Goal: Task Accomplishment & Management: Manage account settings

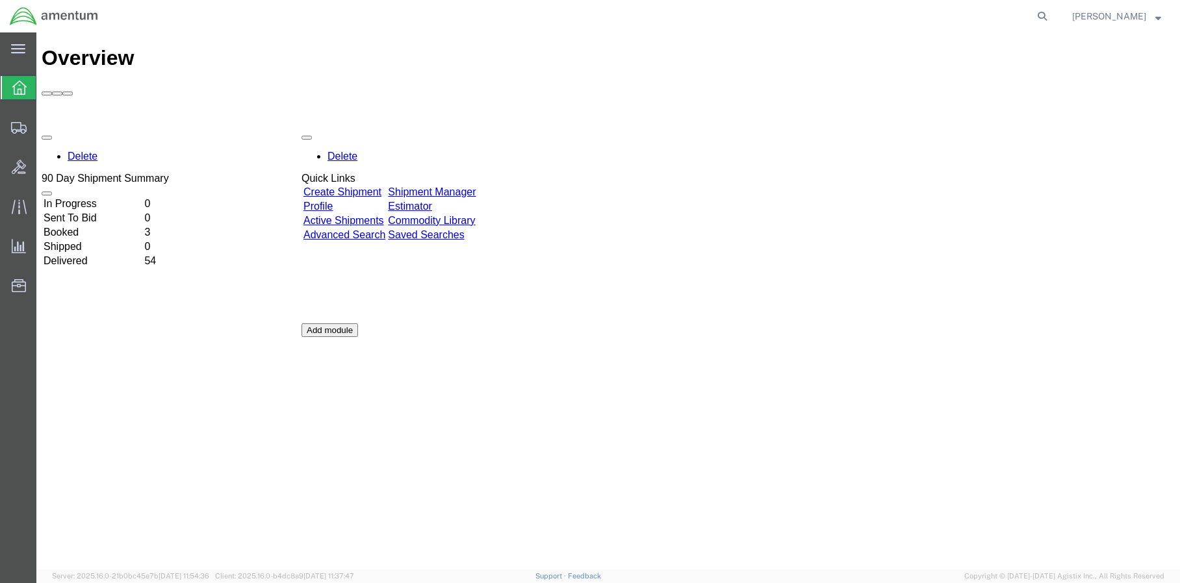
click at [118, 197] on td "In Progress" at bounding box center [92, 203] width 99 height 13
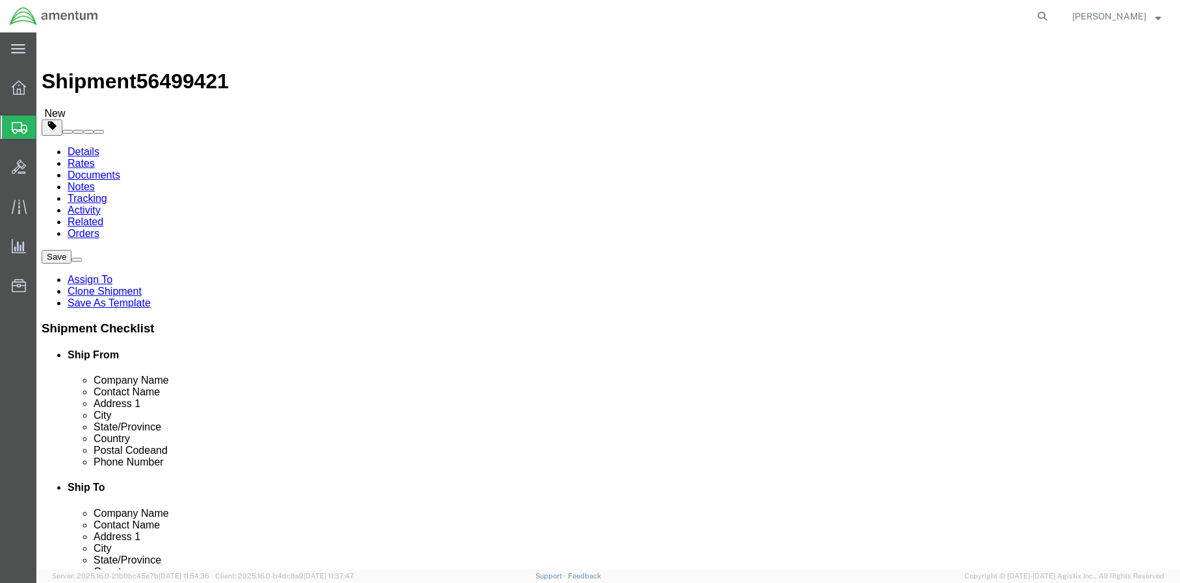
select select "42695"
select select
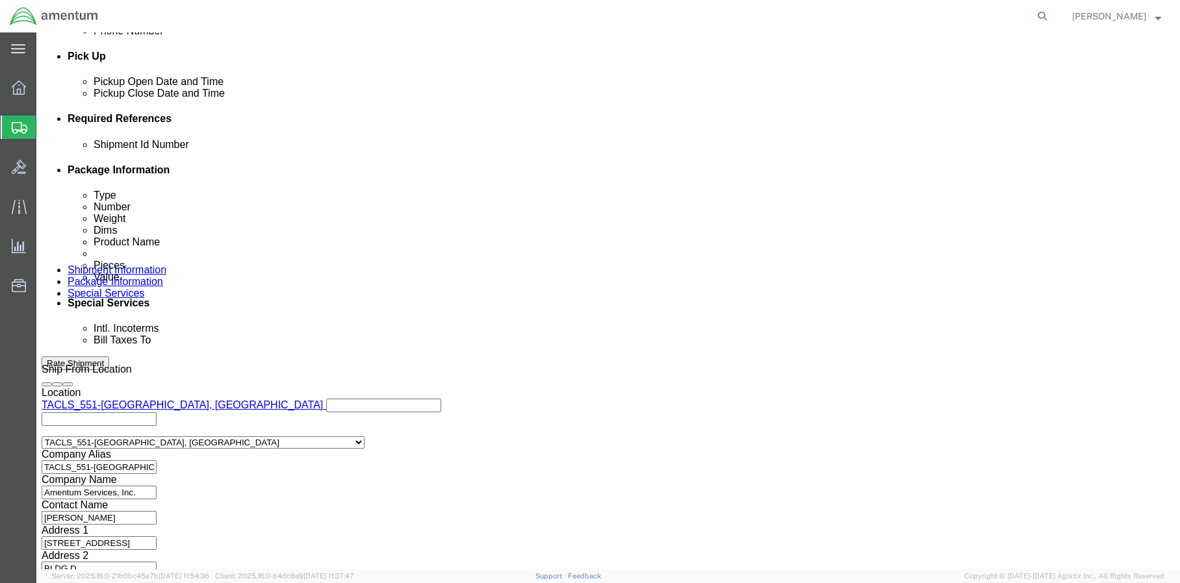
scroll to position [628, 0]
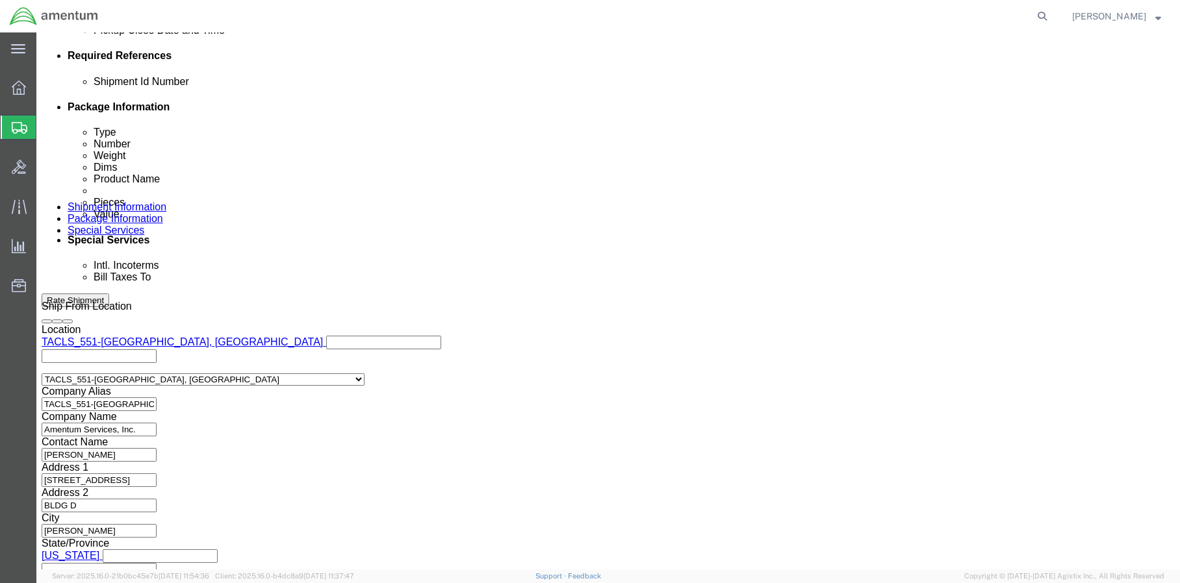
click select "Select Air Less than Truckload Multi-Leg Ocean Freight Rail Small Parcel Truckl…"
click div "Leg 1 Mode Select Air Less than Truckload Multi-Leg Ocean Freight Rail Small Pa…"
click select "Select"
click select "Select Air Less than Truckload Multi-Leg Ocean Freight Rail Small Parcel Truckl…"
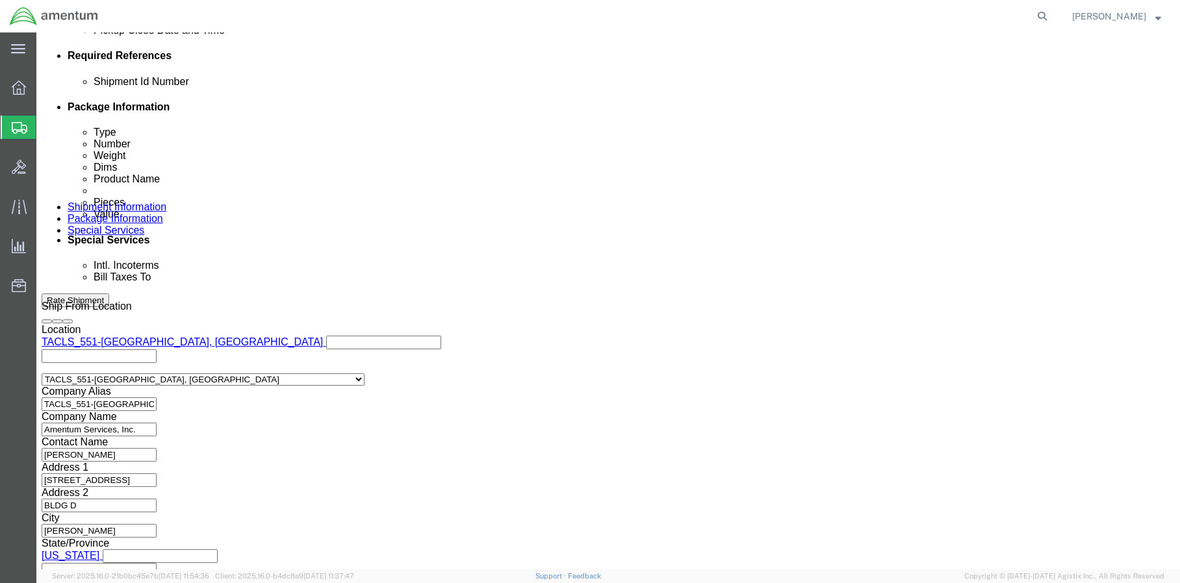
select select "SMAL"
click select "Select Air Less than Truckload Multi-Leg Ocean Freight Rail Small Parcel Truckl…"
click div "Mode Select Air Less than Truckload Multi-Leg Ocean Freight Rail Small Parcel T…"
click select "Select Air Less than Truckload Multi-Leg Ocean Freight Rail Small Parcel Truckl…"
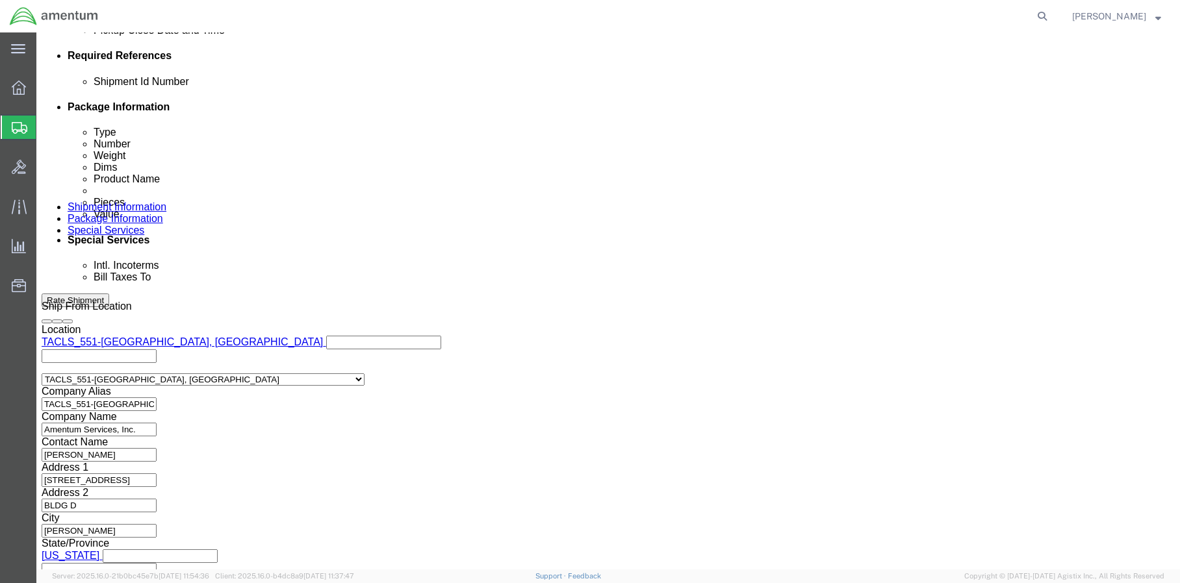
select select
click select "Select Air Less than Truckload Multi-Leg Ocean Freight Rail Small Parcel Truckl…"
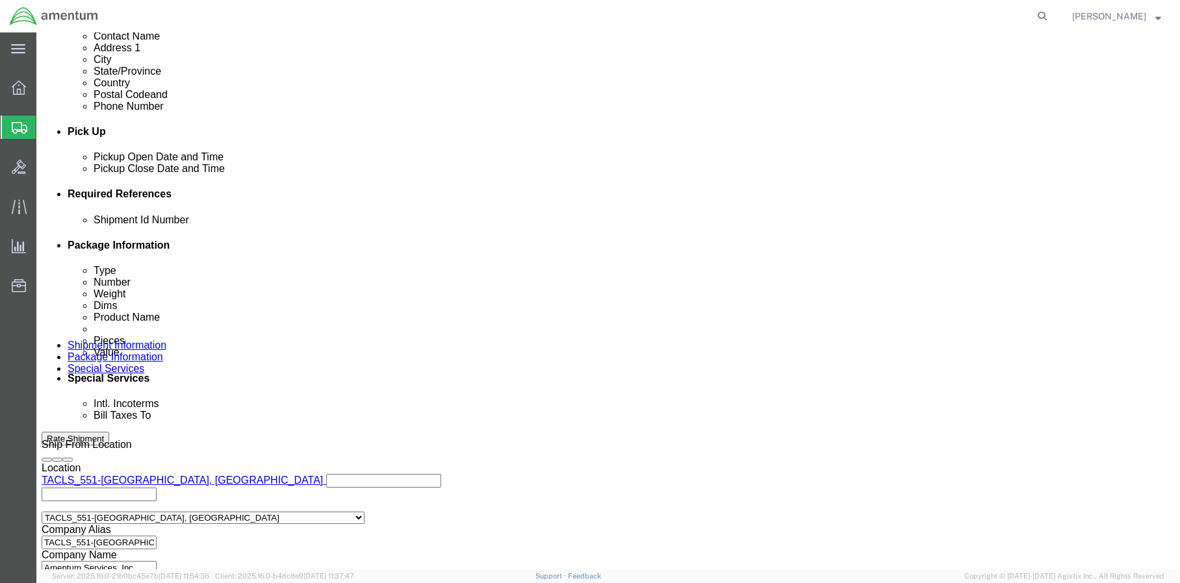
scroll to position [563, 0]
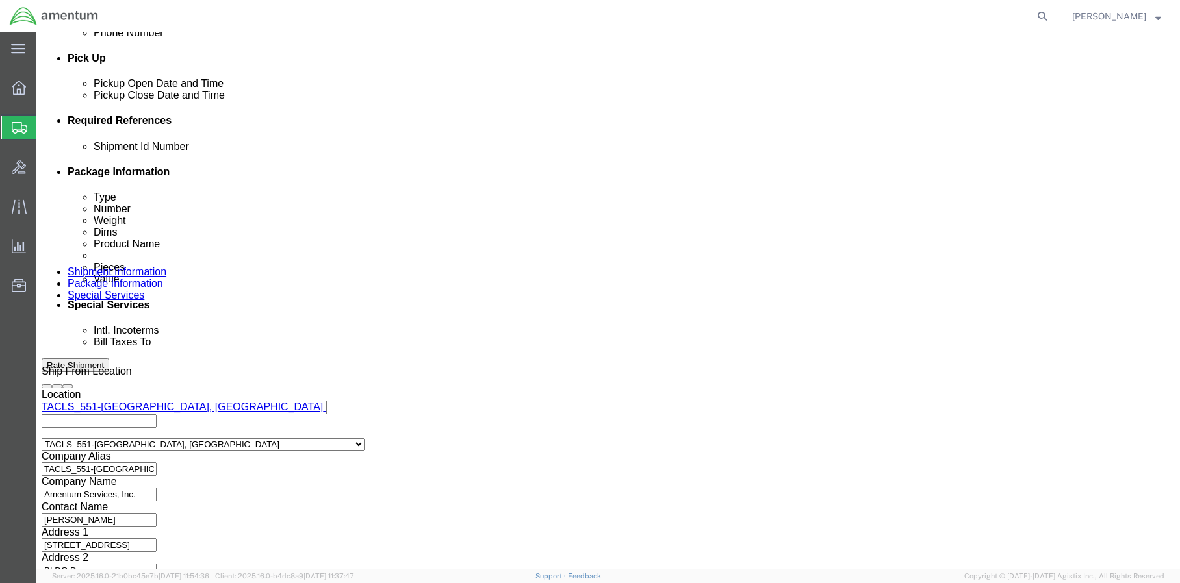
click button "Rate Shipment"
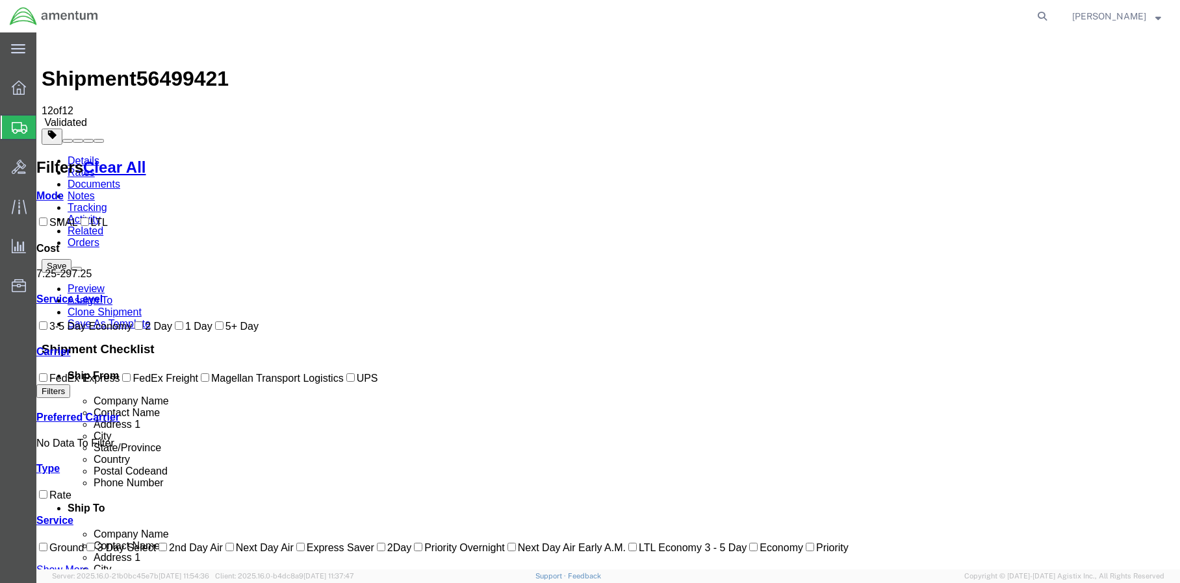
scroll to position [0, 0]
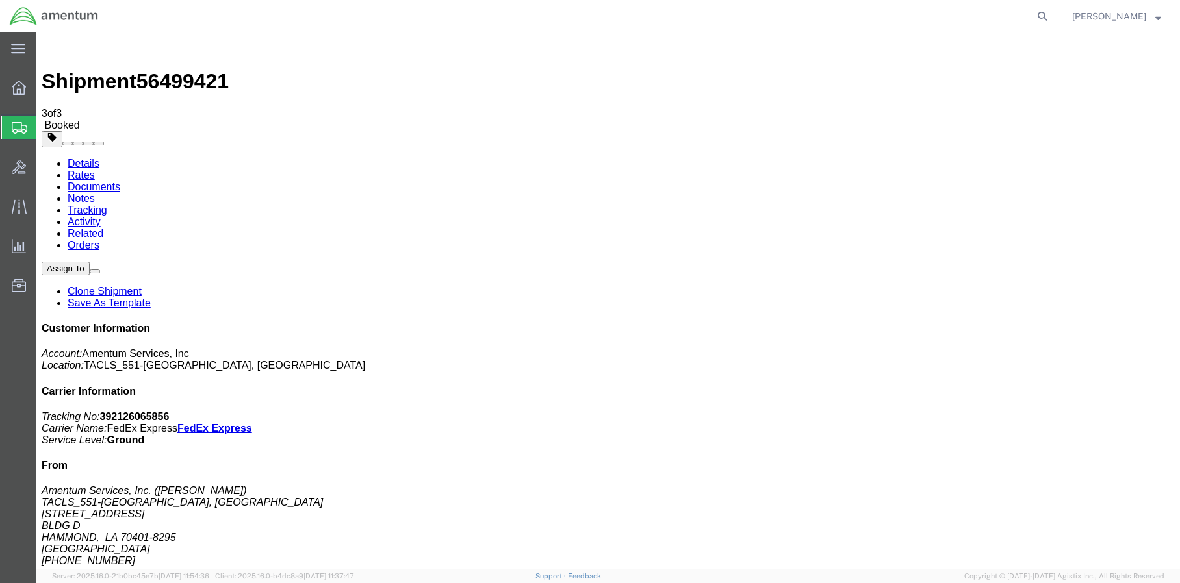
drag, startPoint x: 505, startPoint y: 183, endPoint x: 516, endPoint y: 156, distance: 29.1
click at [19, 88] on icon at bounding box center [19, 88] width 14 height 14
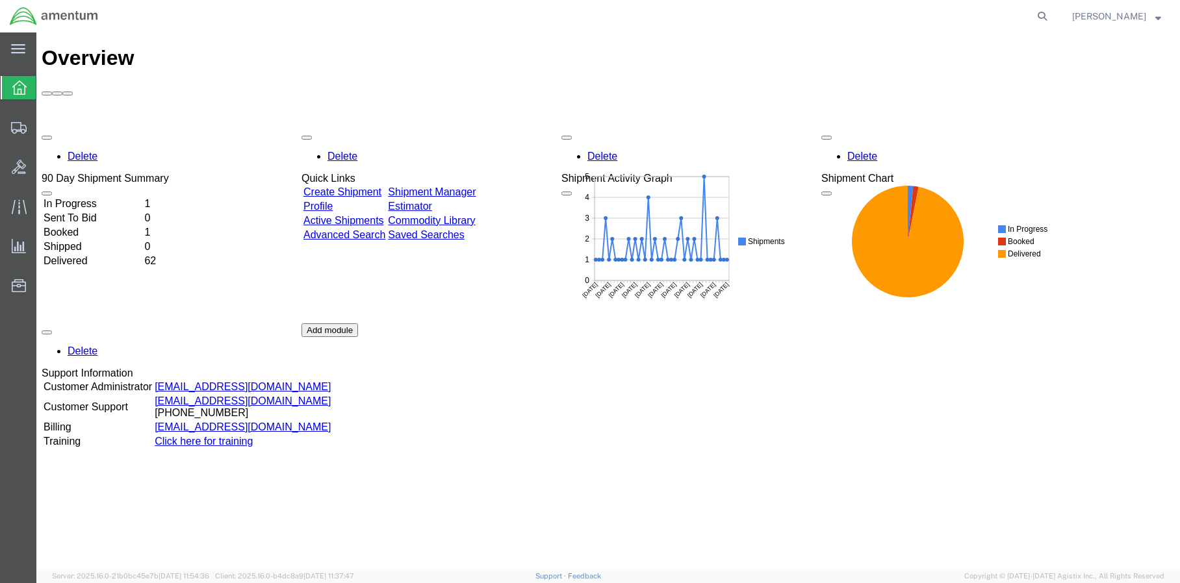
click at [107, 129] on div "Delete 90 Day Shipment Summary In Progress 1 Sent To Bid 0 Booked 1 Shipped 0 D…" at bounding box center [608, 324] width 1133 height 390
click at [107, 197] on td "In Progress" at bounding box center [92, 203] width 99 height 13
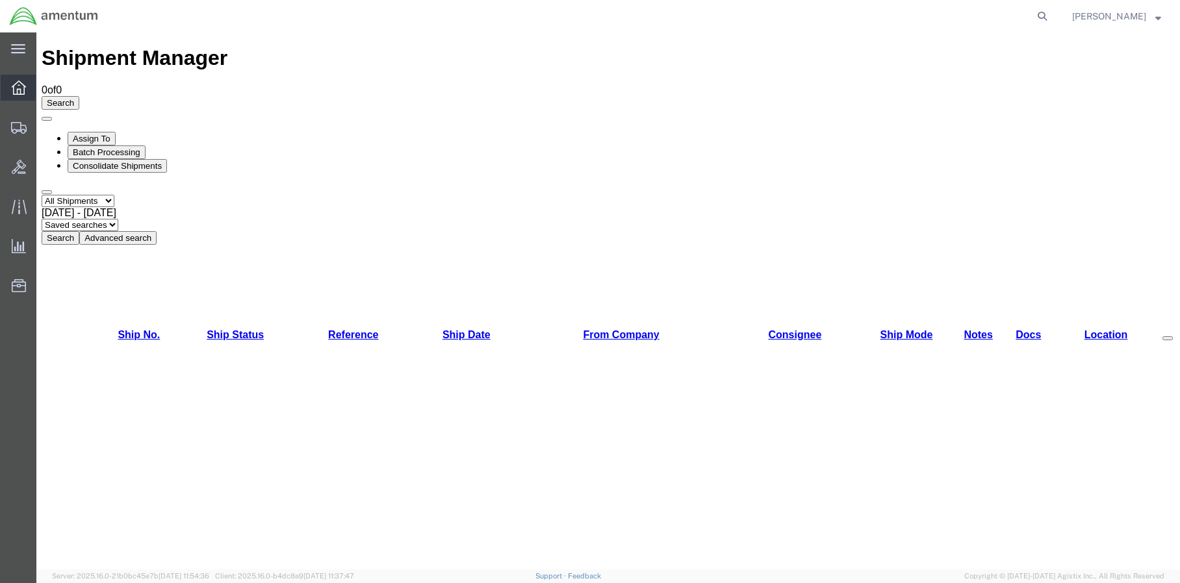
click at [19, 86] on icon at bounding box center [19, 88] width 14 height 14
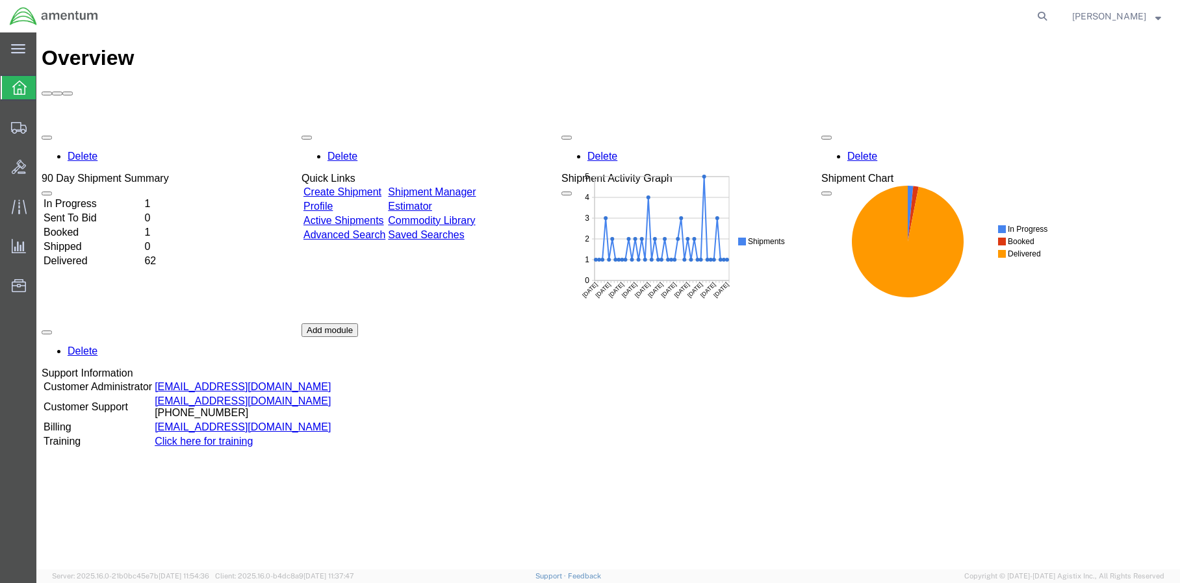
click at [142, 197] on td "In Progress" at bounding box center [92, 203] width 99 height 13
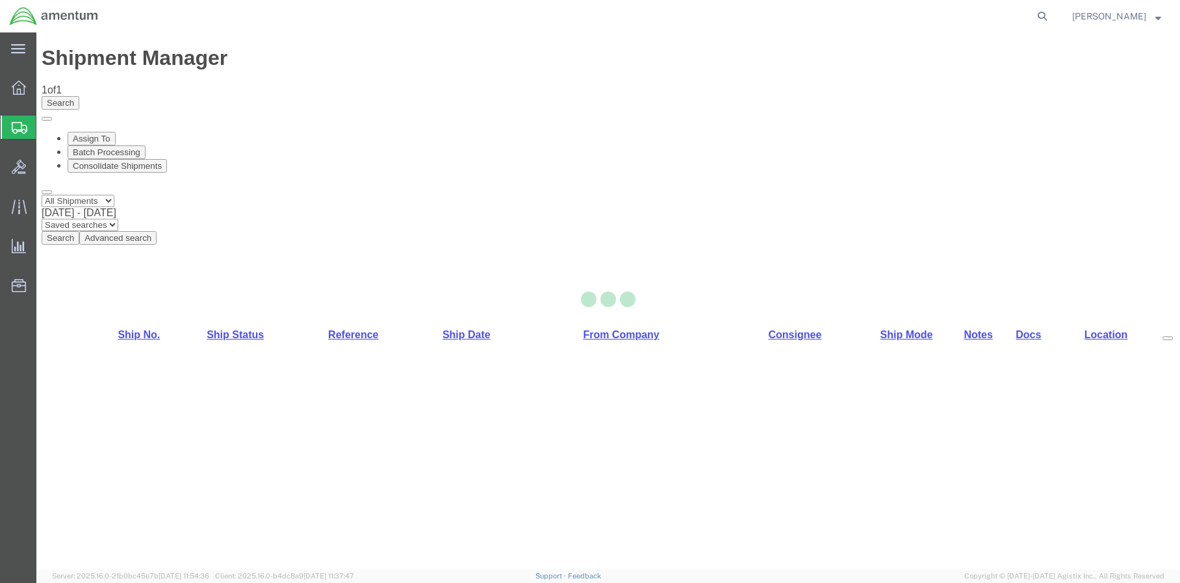
select select "42695"
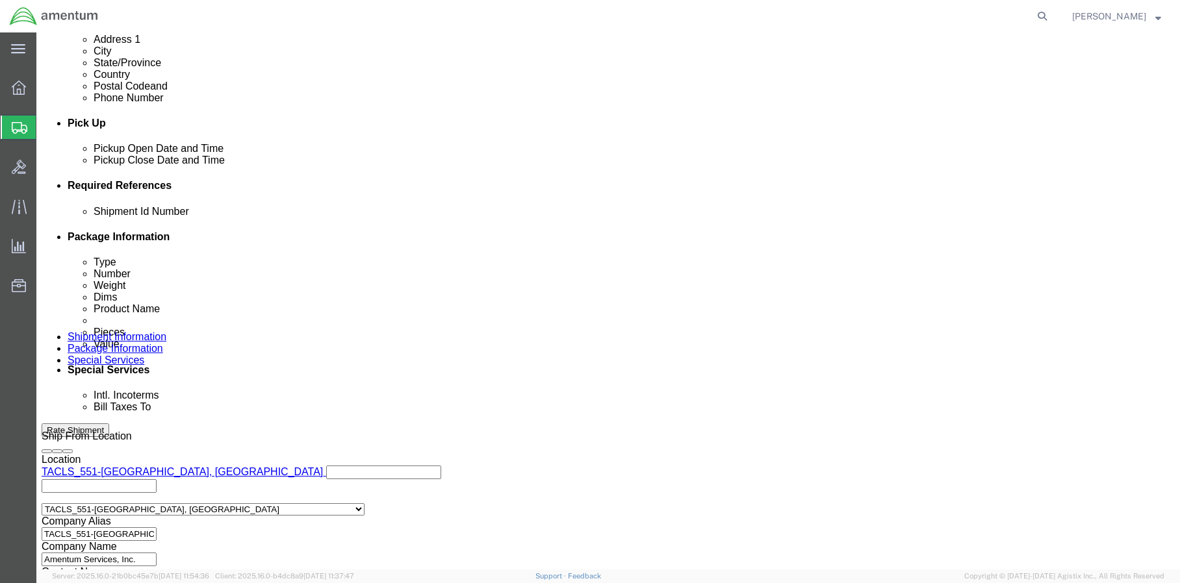
scroll to position [303, 0]
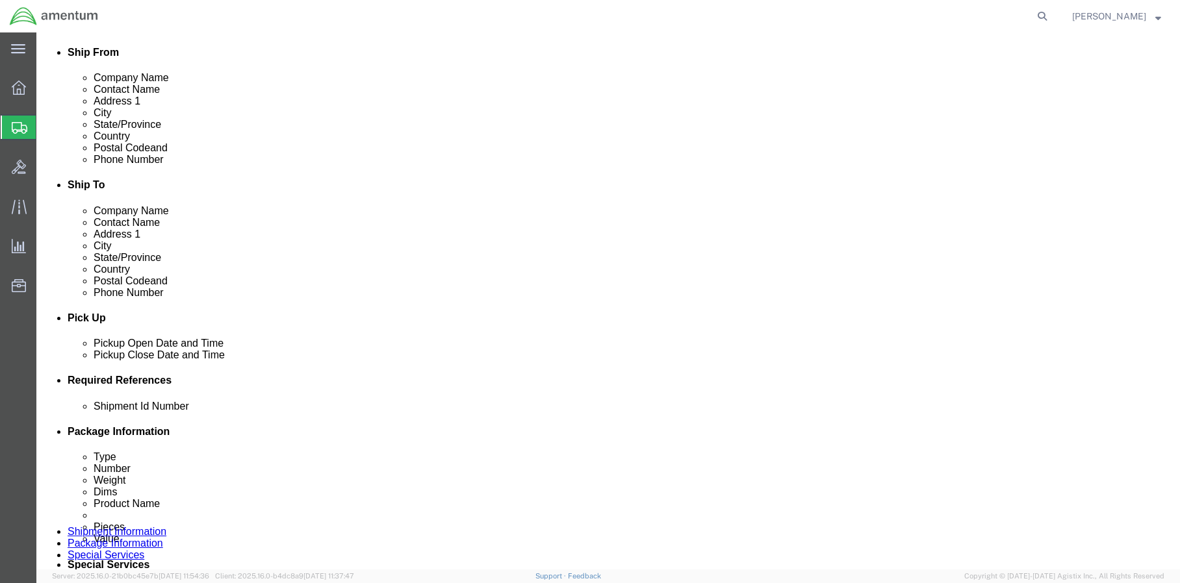
click button "Rate Shipment"
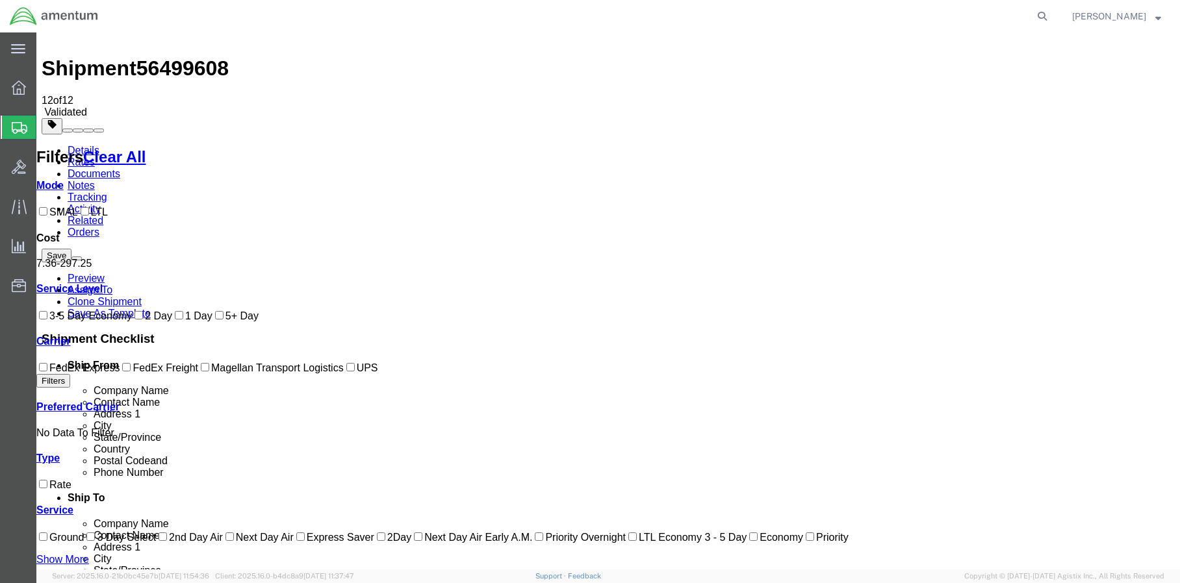
scroll to position [0, 0]
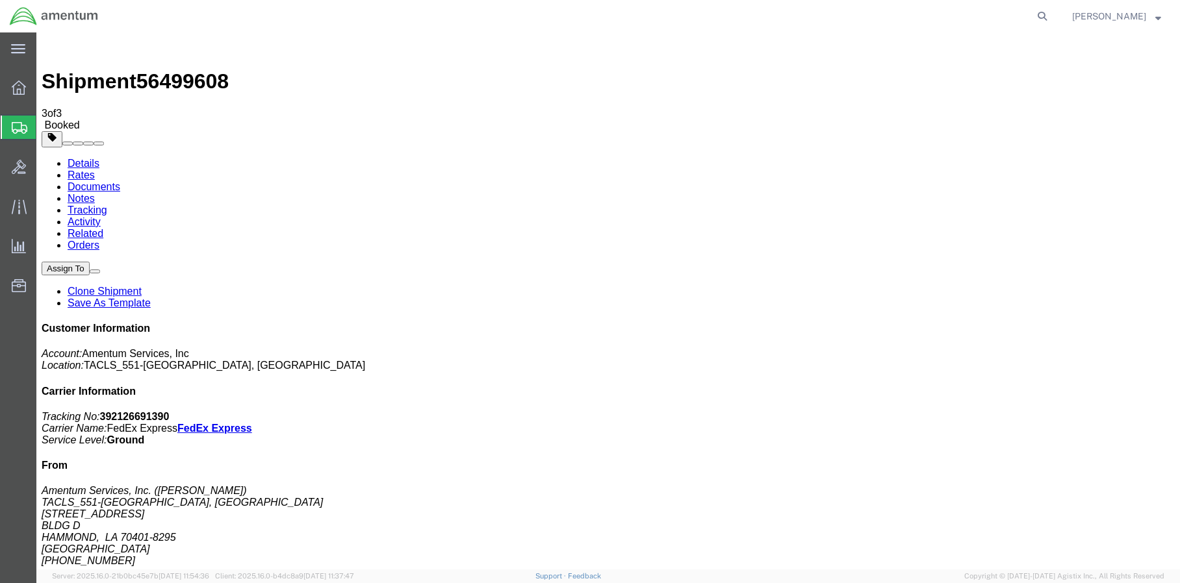
drag, startPoint x: 506, startPoint y: 230, endPoint x: 568, endPoint y: 234, distance: 62.5
drag, startPoint x: 507, startPoint y: 205, endPoint x: 560, endPoint y: 161, distance: 68.3
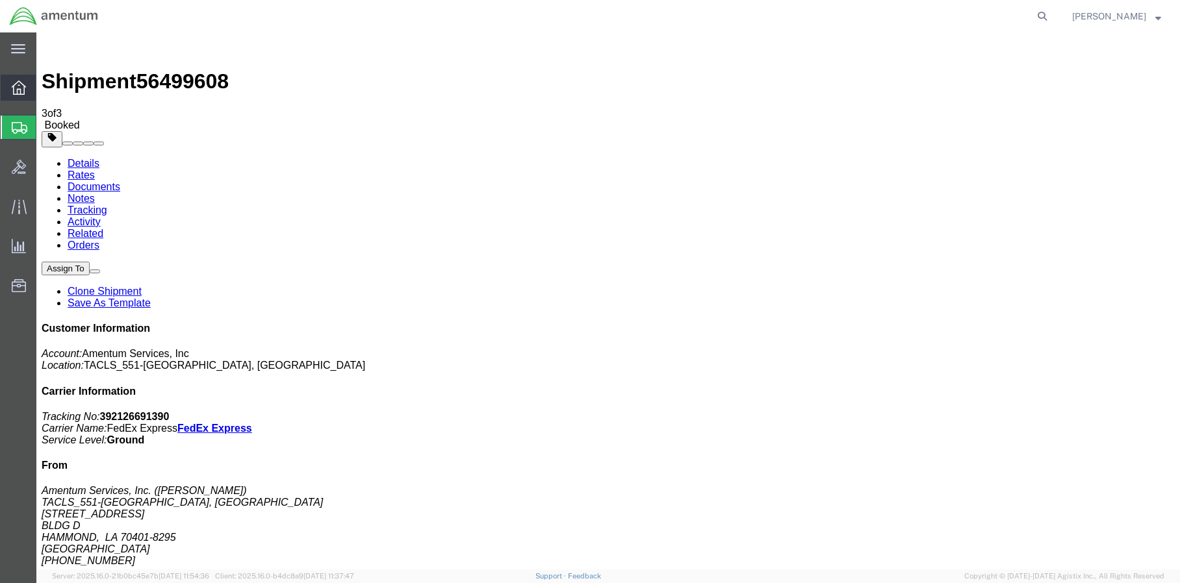
click at [16, 90] on icon at bounding box center [19, 88] width 14 height 14
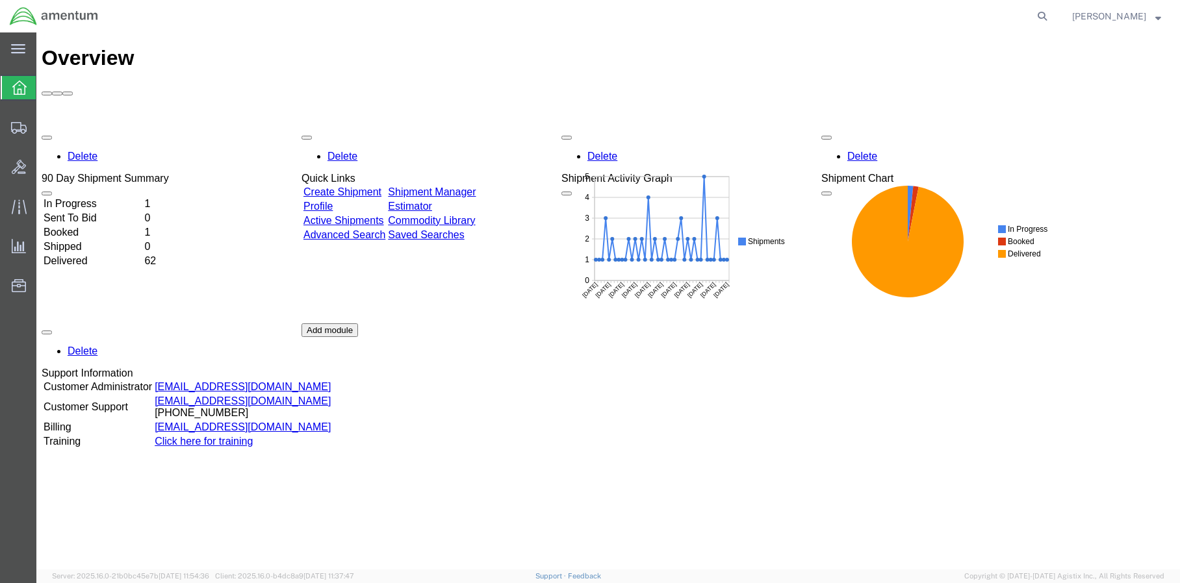
click at [114, 197] on td "In Progress" at bounding box center [92, 203] width 99 height 13
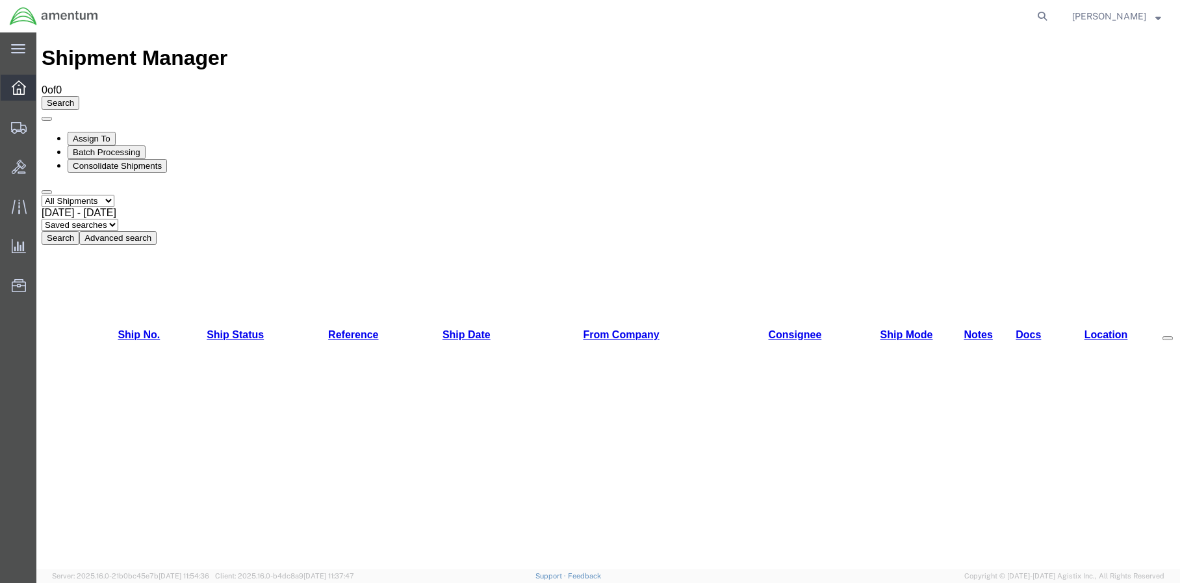
click at [19, 95] on div at bounding box center [19, 88] width 36 height 26
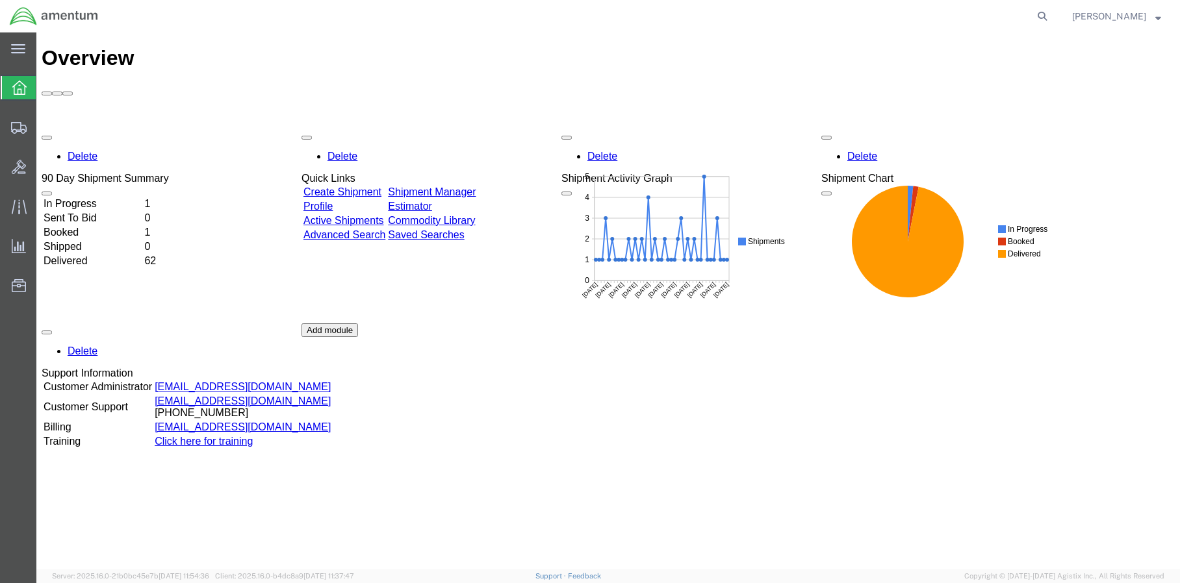
click at [116, 197] on td "In Progress" at bounding box center [92, 203] width 99 height 13
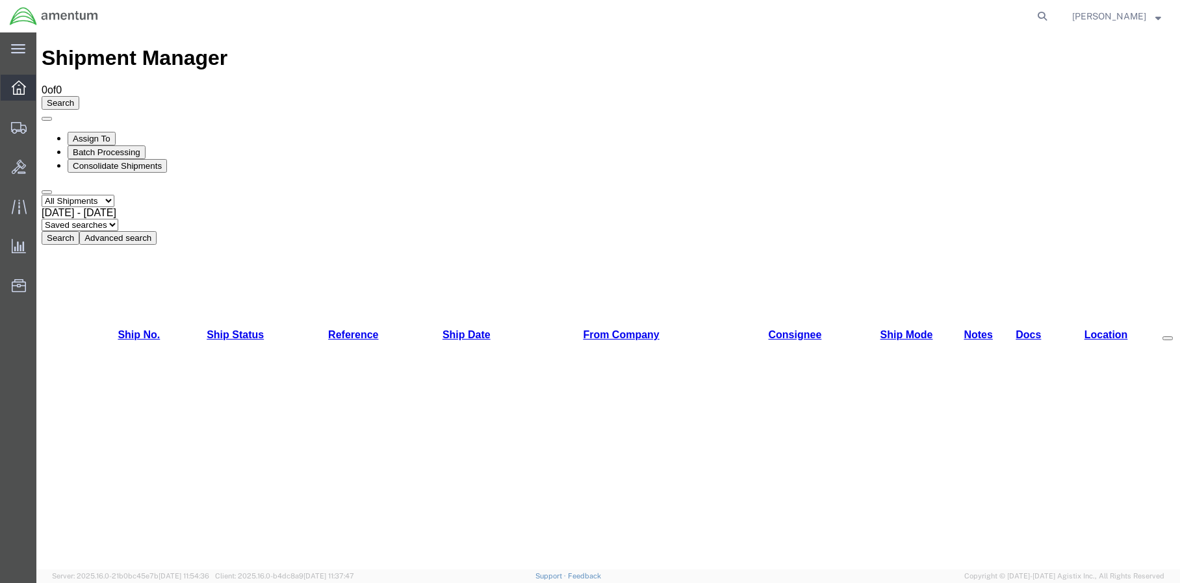
click at [23, 94] on icon at bounding box center [19, 88] width 14 height 14
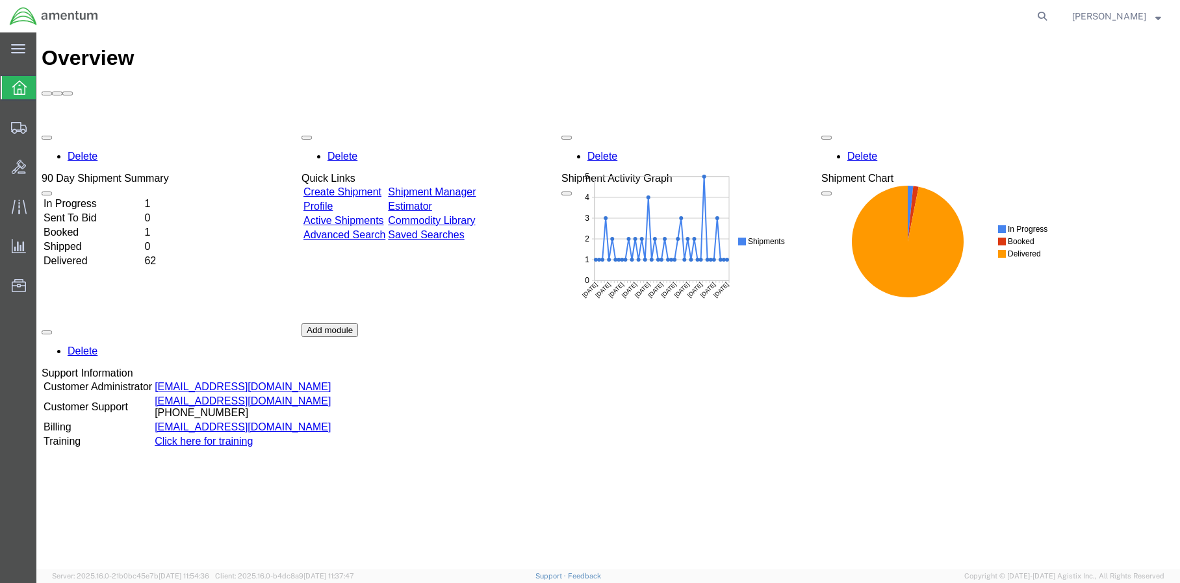
click at [121, 197] on td "In Progress" at bounding box center [92, 203] width 99 height 13
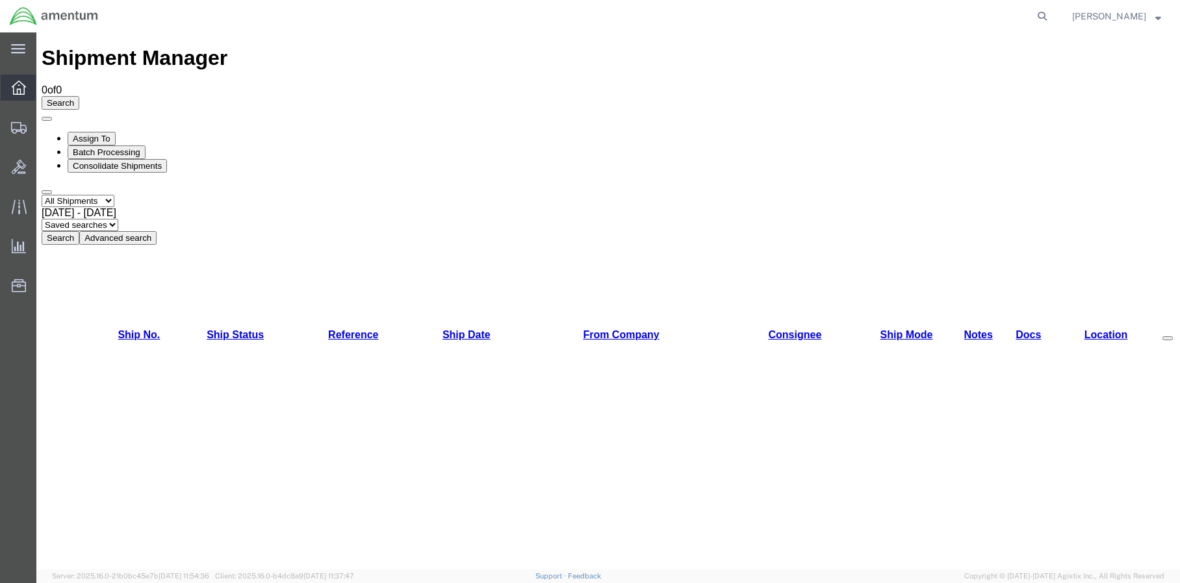
click at [28, 95] on div at bounding box center [19, 88] width 36 height 26
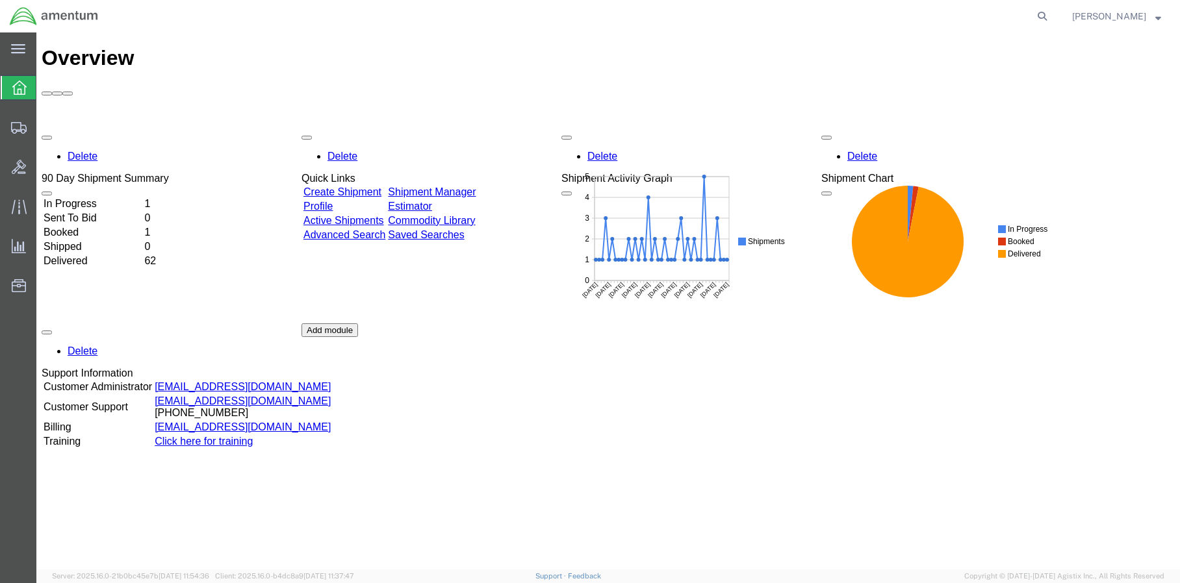
click at [102, 197] on td "In Progress" at bounding box center [92, 203] width 99 height 13
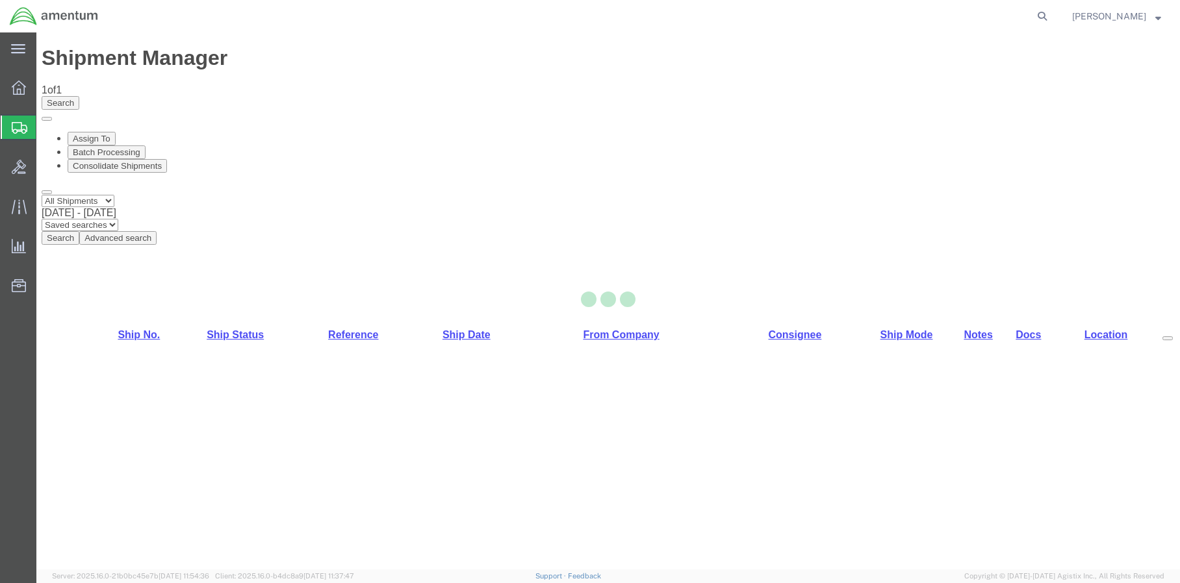
select select "42695"
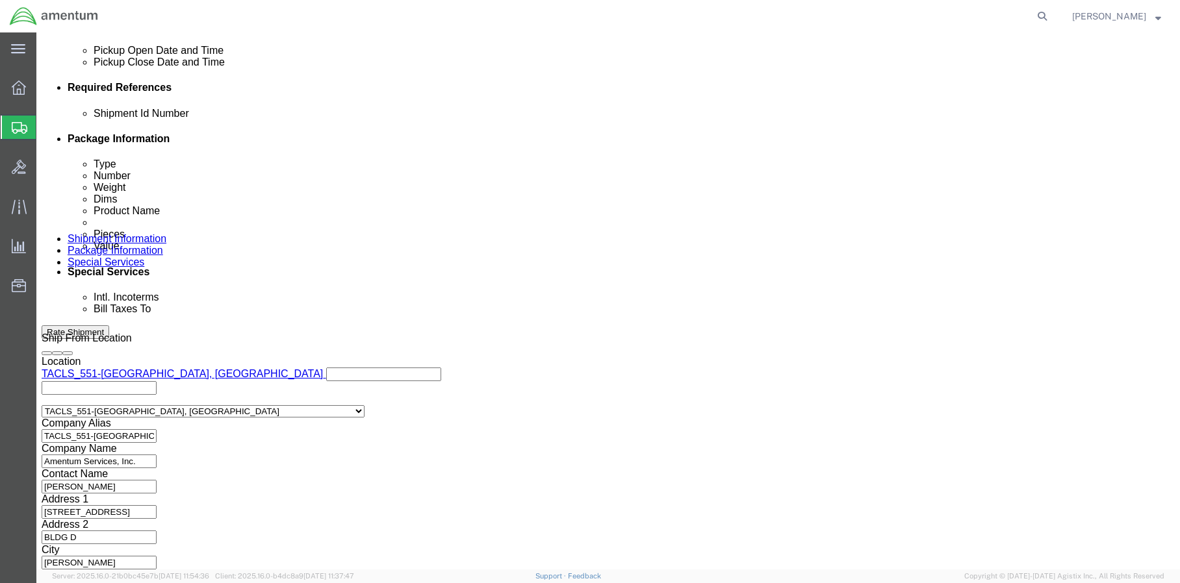
scroll to position [628, 0]
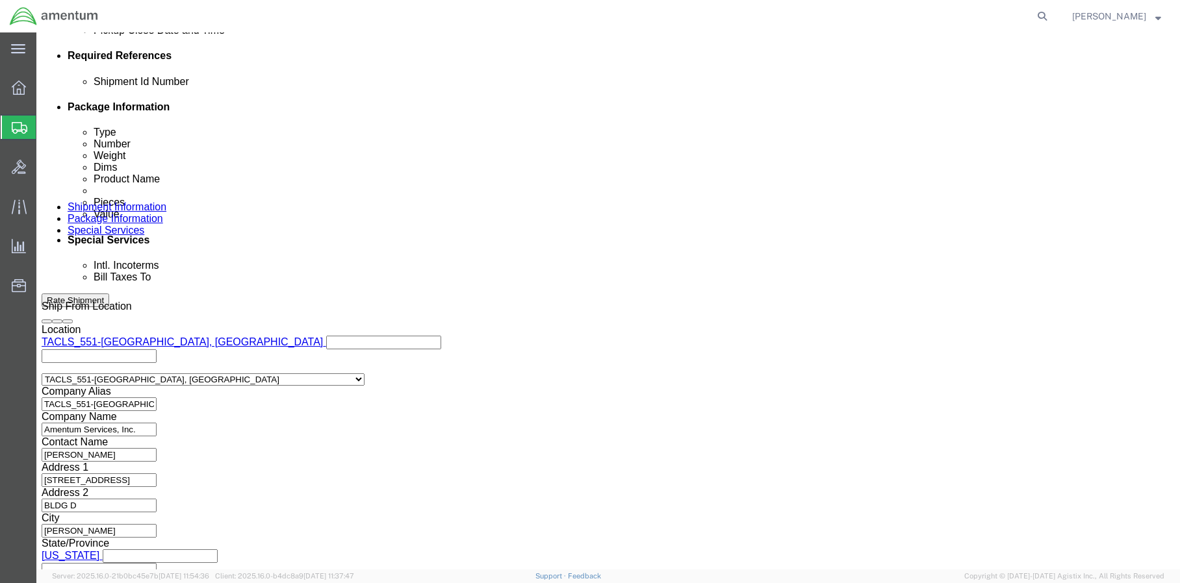
click button "Rate Shipment"
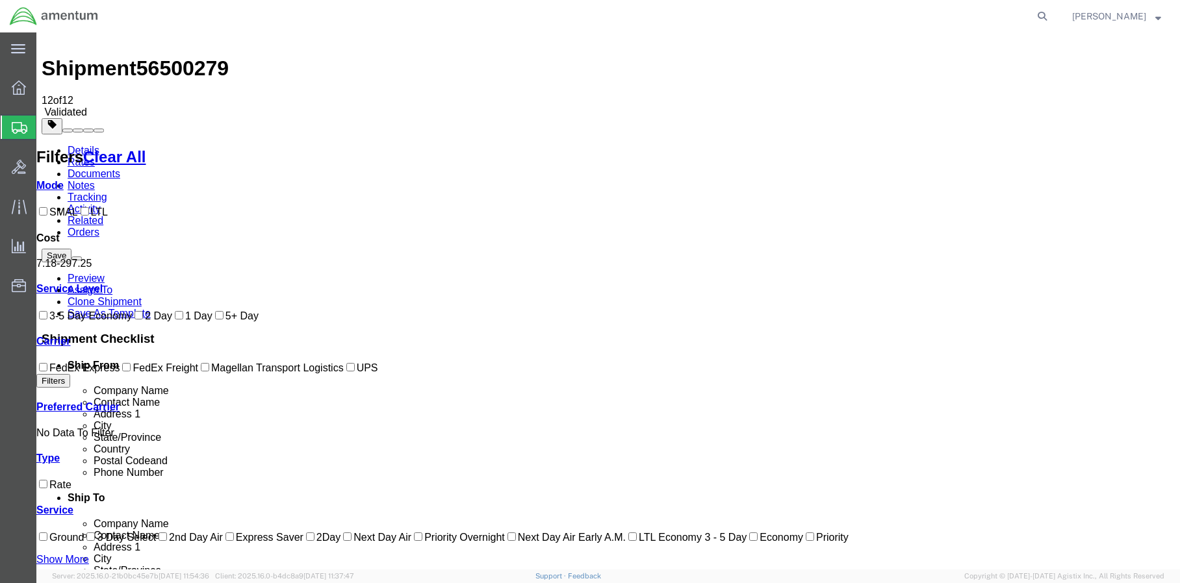
scroll to position [0, 0]
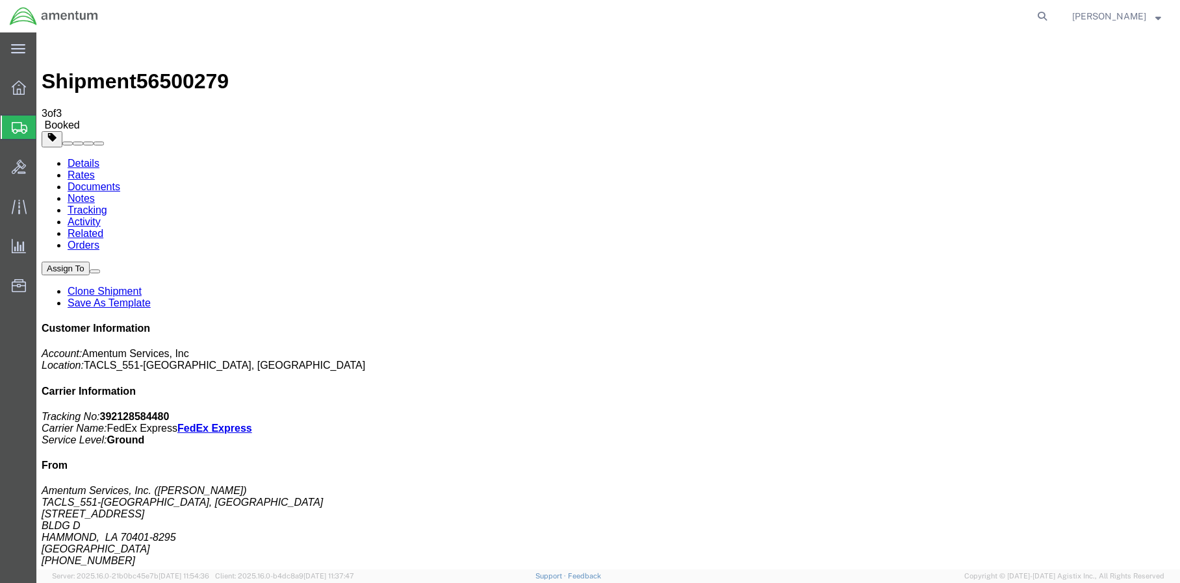
drag, startPoint x: 503, startPoint y: 231, endPoint x: 531, endPoint y: 245, distance: 31.4
click at [16, 87] on icon at bounding box center [19, 88] width 14 height 14
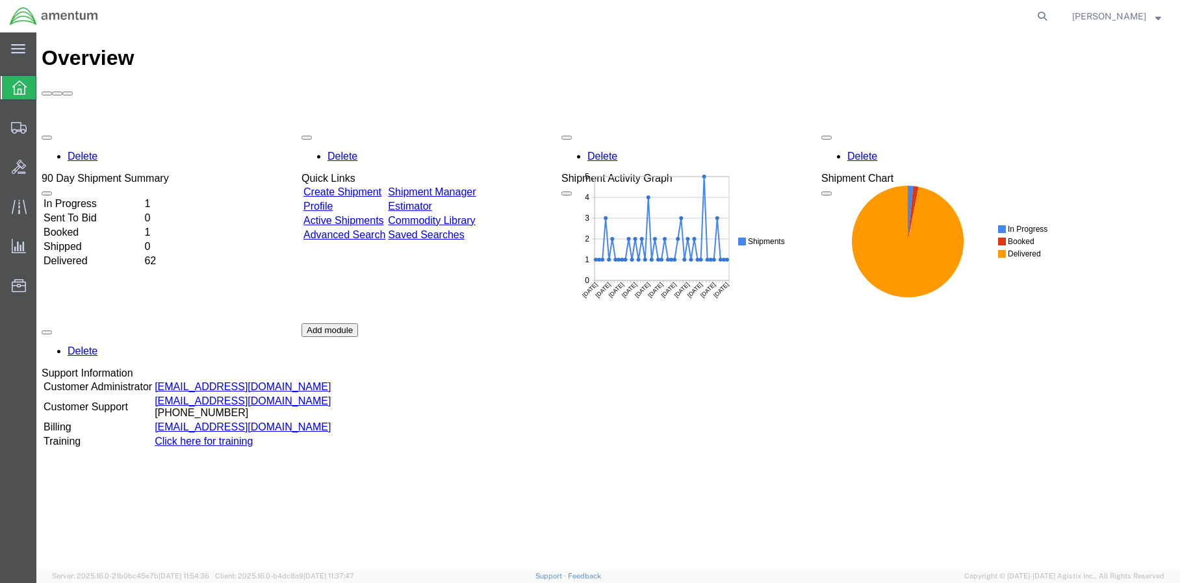
click at [142, 197] on td "In Progress" at bounding box center [92, 203] width 99 height 13
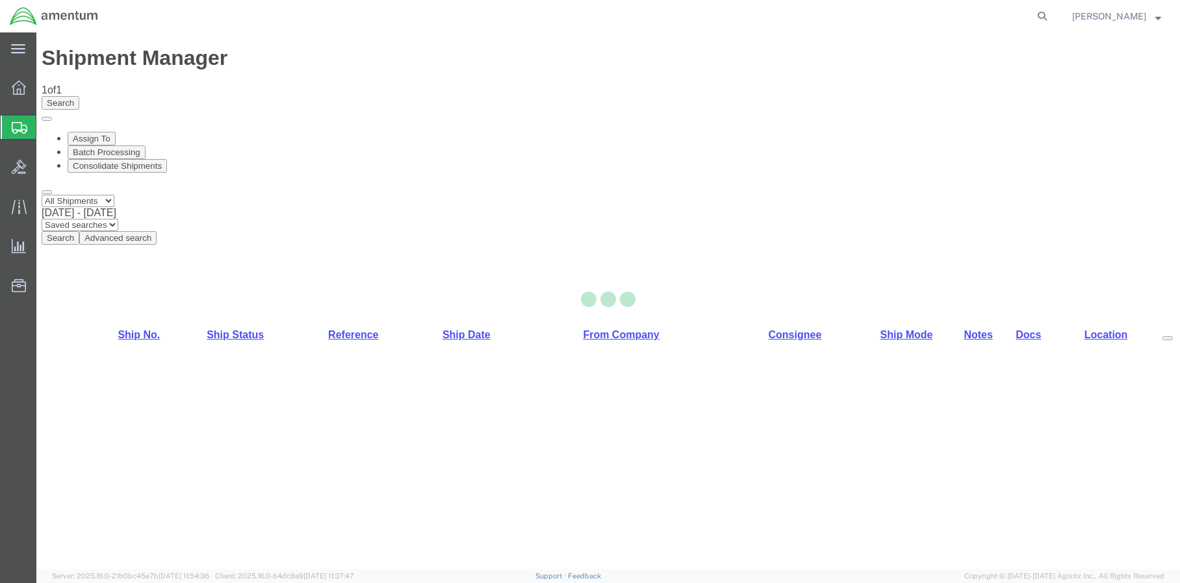
select select "42695"
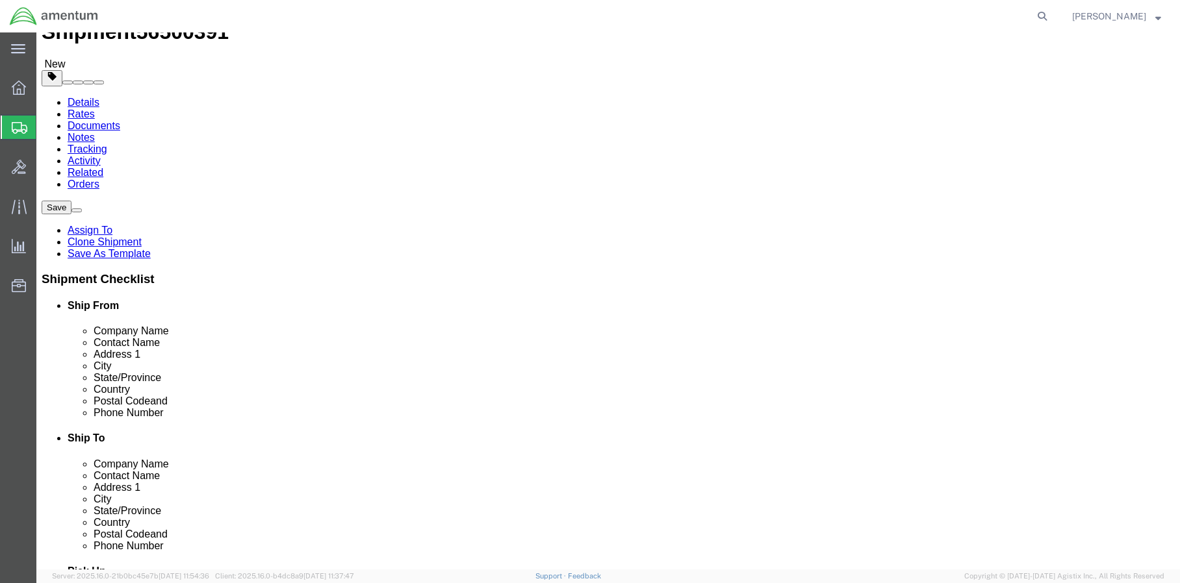
scroll to position [325, 0]
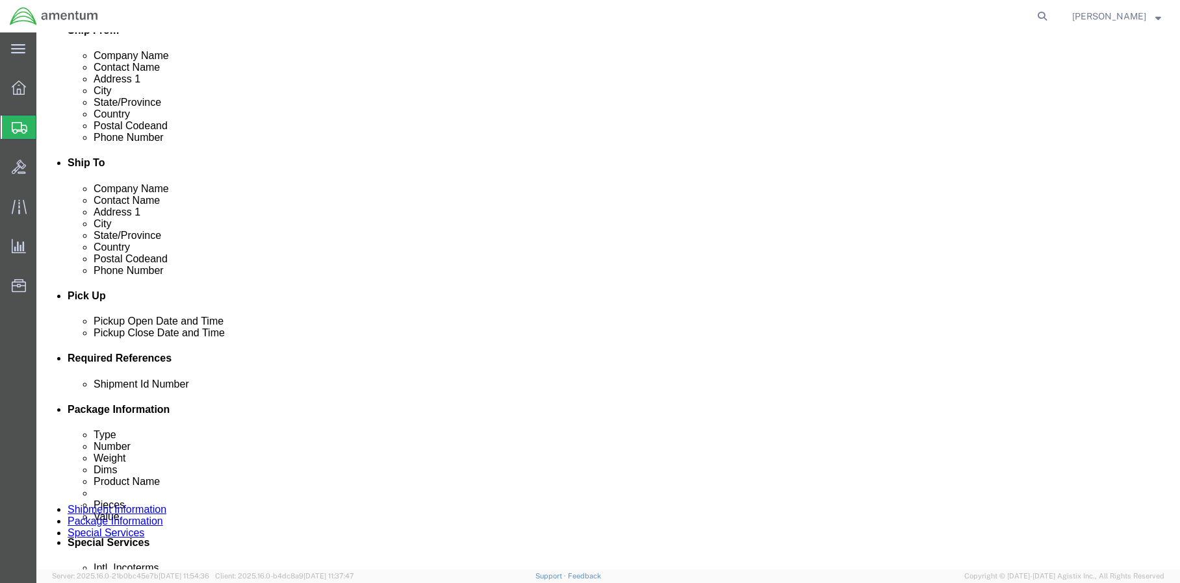
click button "Rate Shipment"
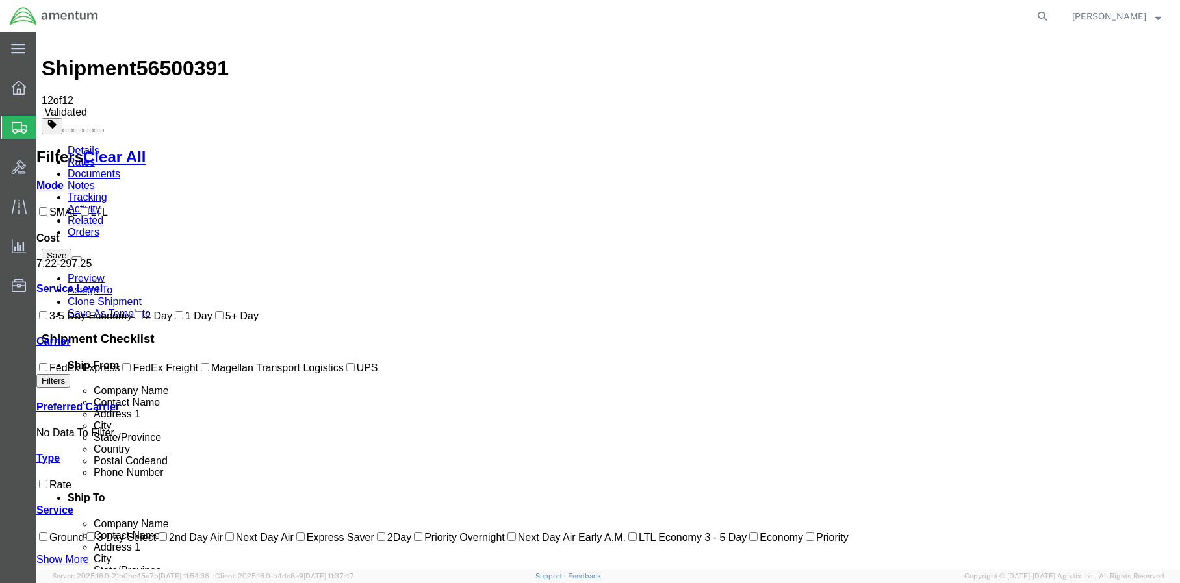
scroll to position [0, 0]
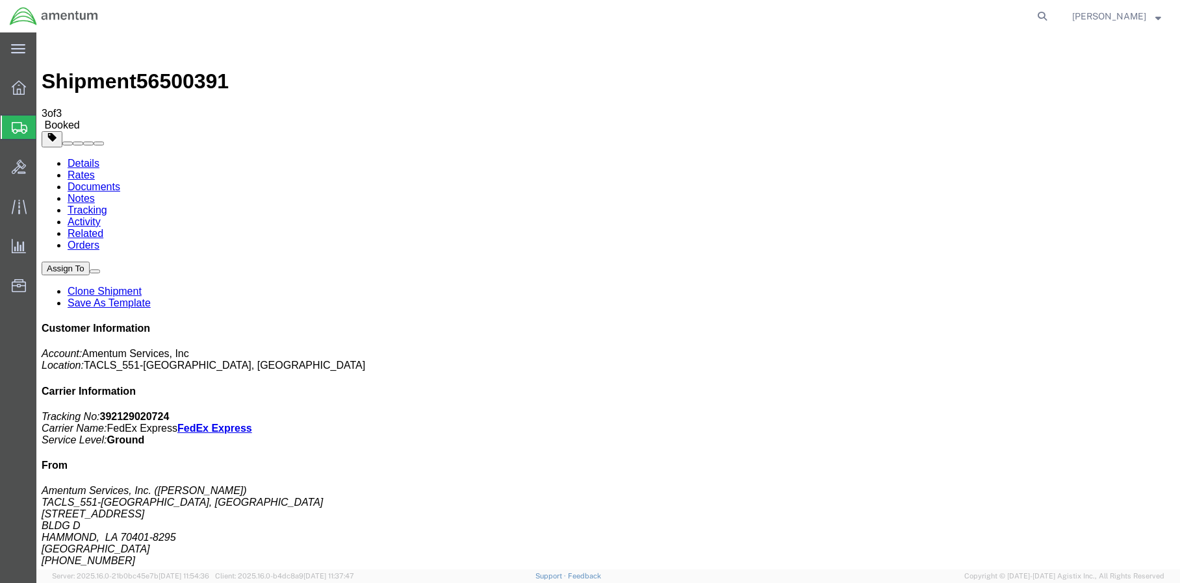
click at [15, 88] on icon at bounding box center [19, 88] width 14 height 14
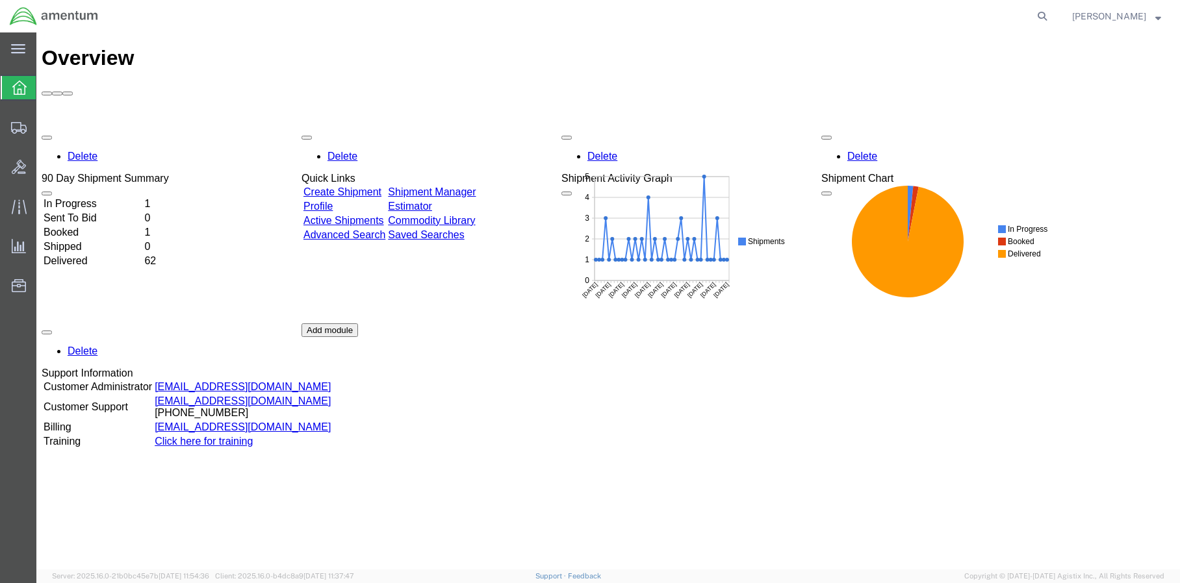
click at [88, 197] on td "In Progress" at bounding box center [92, 203] width 99 height 13
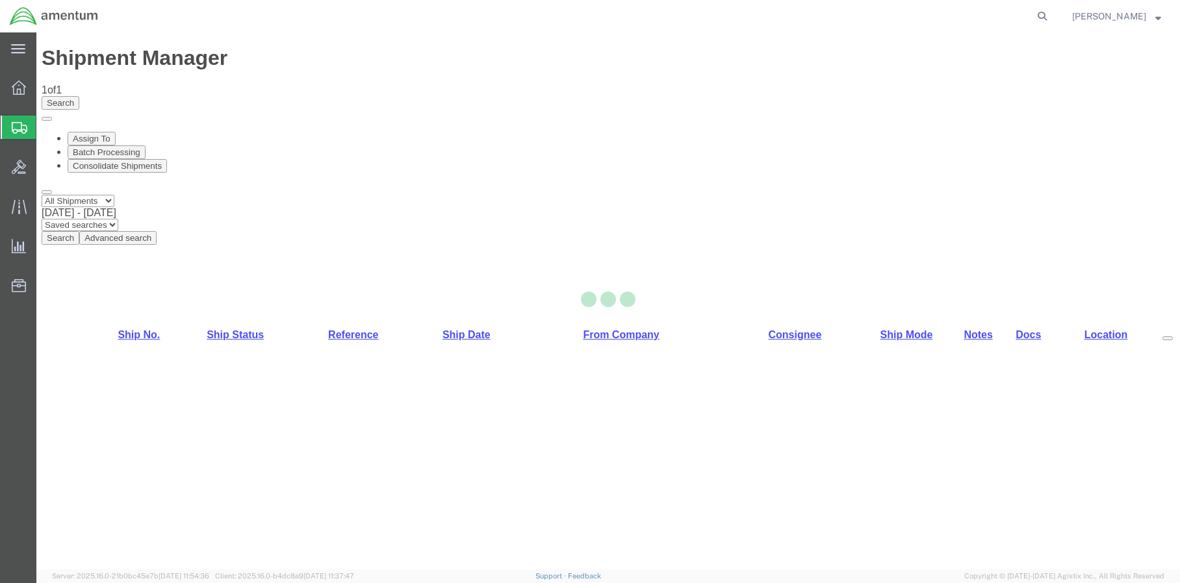
select select "42695"
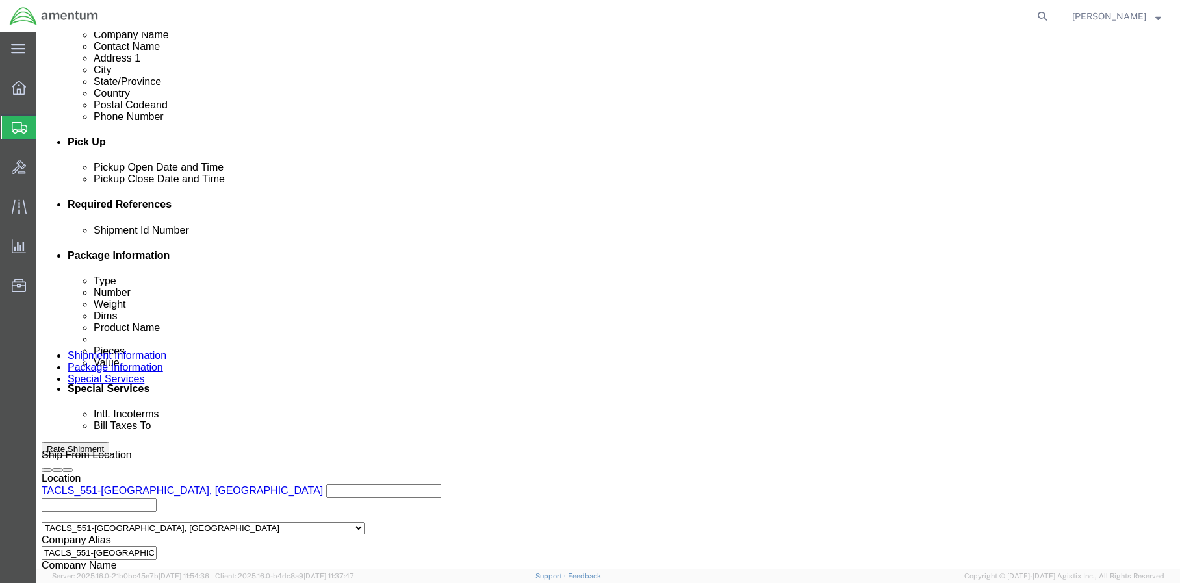
scroll to position [628, 0]
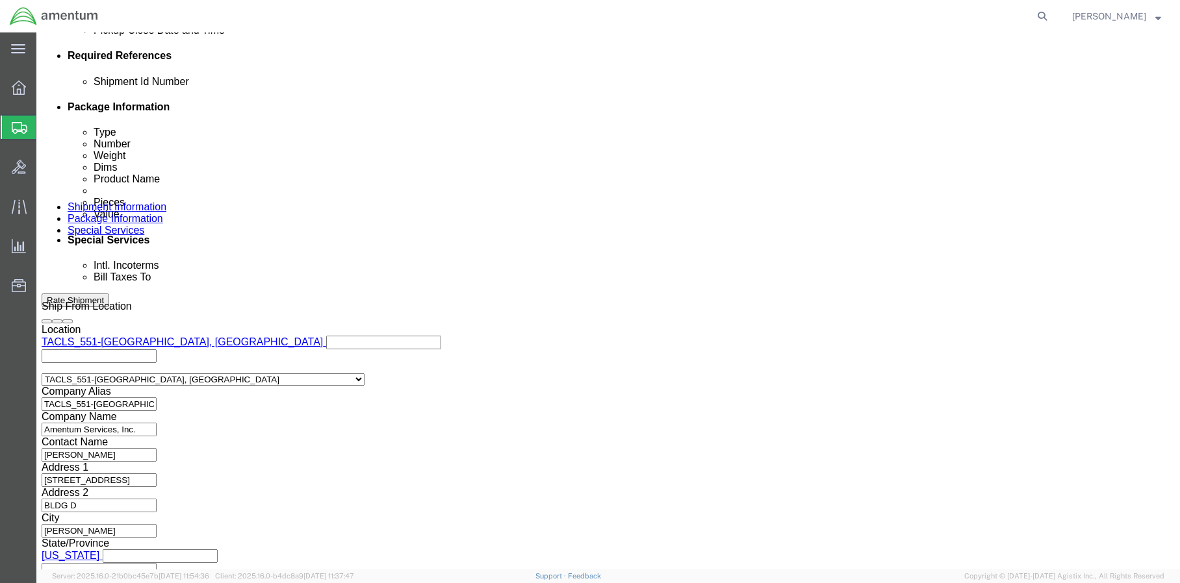
click button "Rate Shipment"
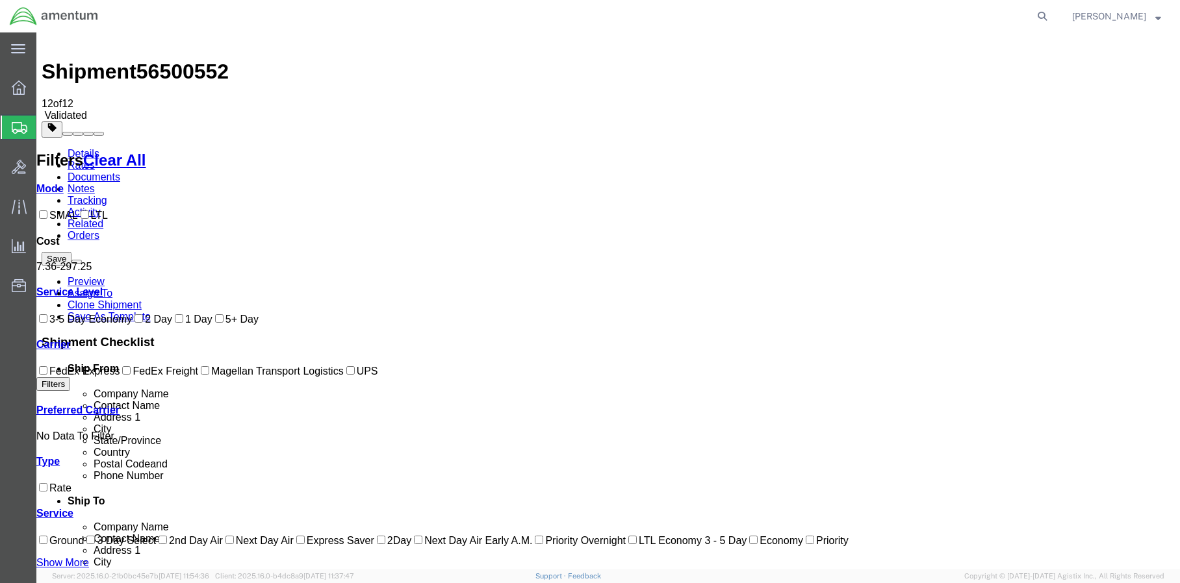
scroll to position [0, 0]
